Goal: Obtain resource: Download file/media

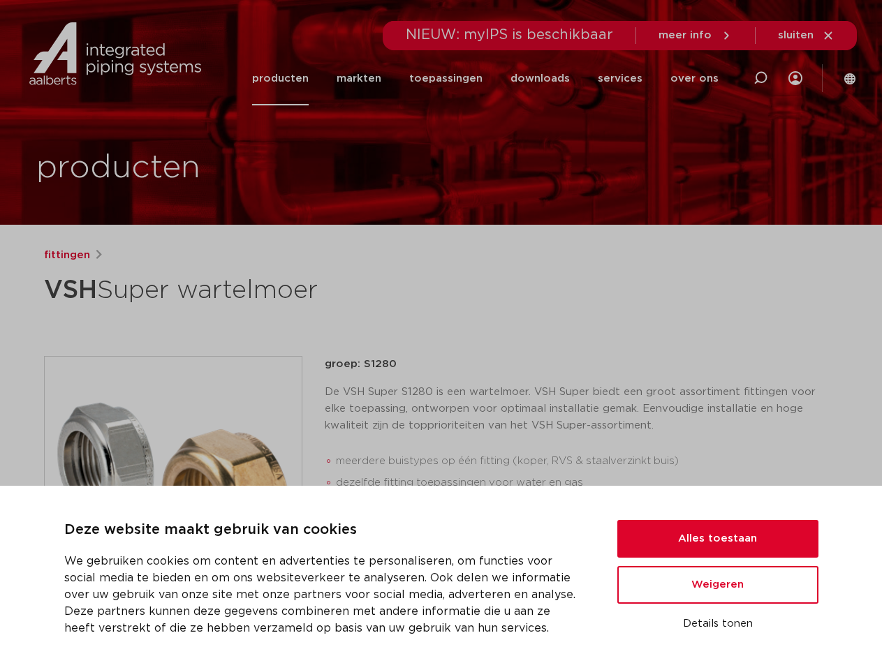
click at [440, 335] on div "fittingen VSH Super wartelmoer groep: S1280 De VSH Super S1280 is een wartelmoe…" at bounding box center [441, 564] width 817 height 635
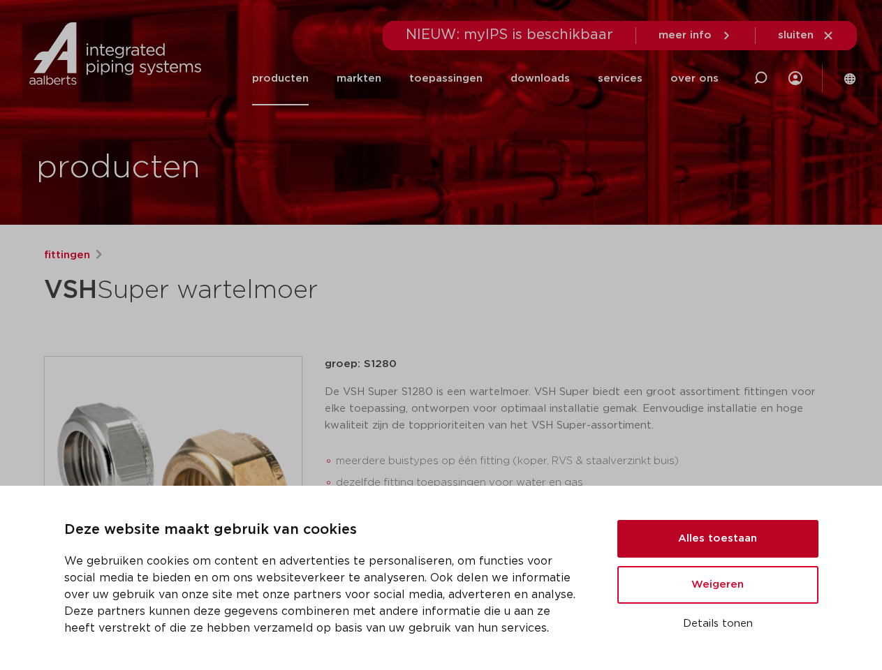
click at [718, 539] on button "Alles toestaan" at bounding box center [717, 539] width 201 height 38
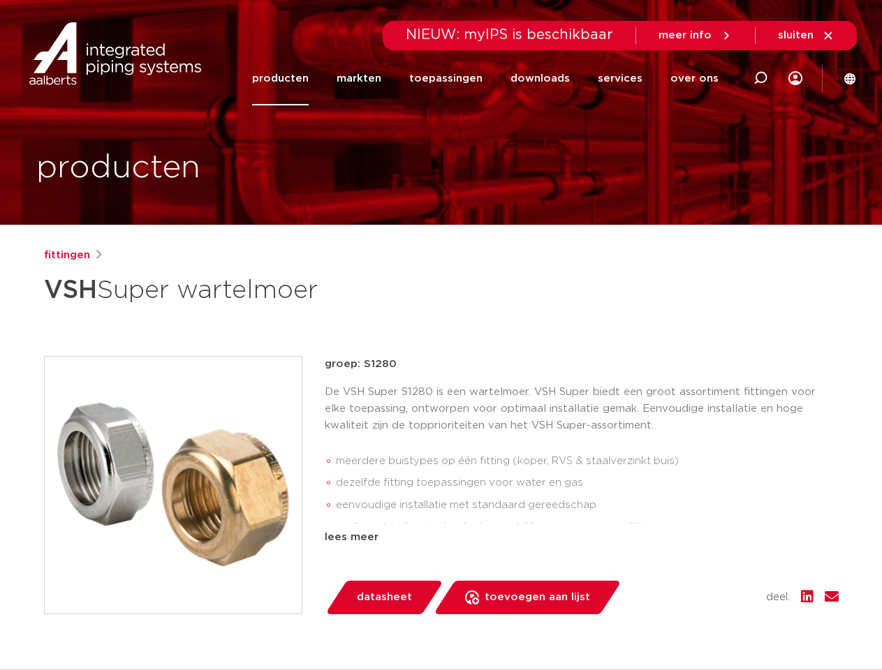
click at [718, 585] on div "datasheet toevoegen aan lijst opslaan in my IPS verwijder uit lijst deel:" at bounding box center [587, 598] width 503 height 34
click at [718, 624] on div "fittingen VSH Super wartelmoer groep: S1280 De VSH Super S1280 is een wartelmoe…" at bounding box center [441, 564] width 817 height 635
click at [760, 78] on icon at bounding box center [760, 78] width 17 height 17
click at [806, 36] on span "sluiten" at bounding box center [796, 35] width 36 height 10
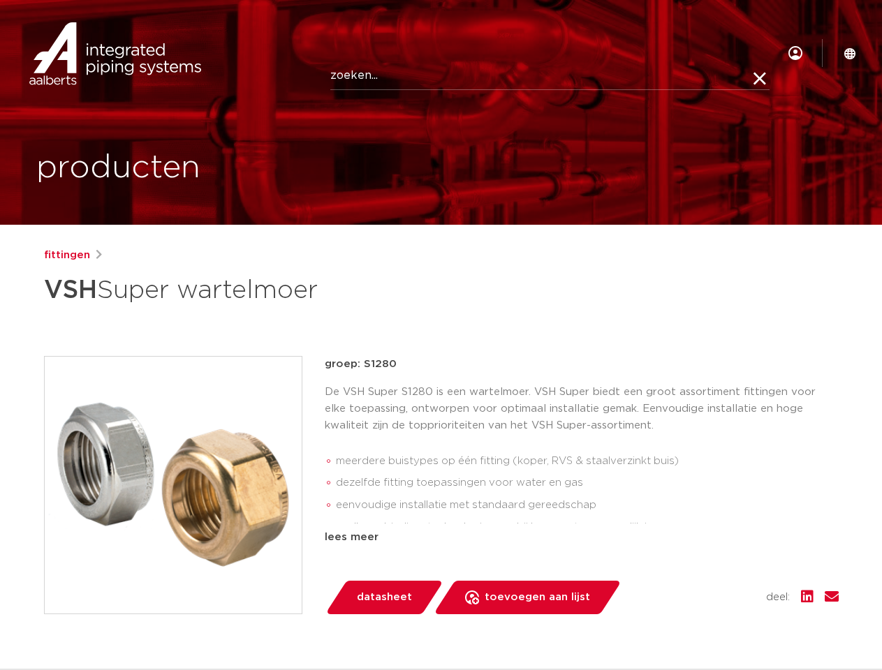
click at [173, 484] on img at bounding box center [173, 485] width 257 height 257
